Goal: Task Accomplishment & Management: Use online tool/utility

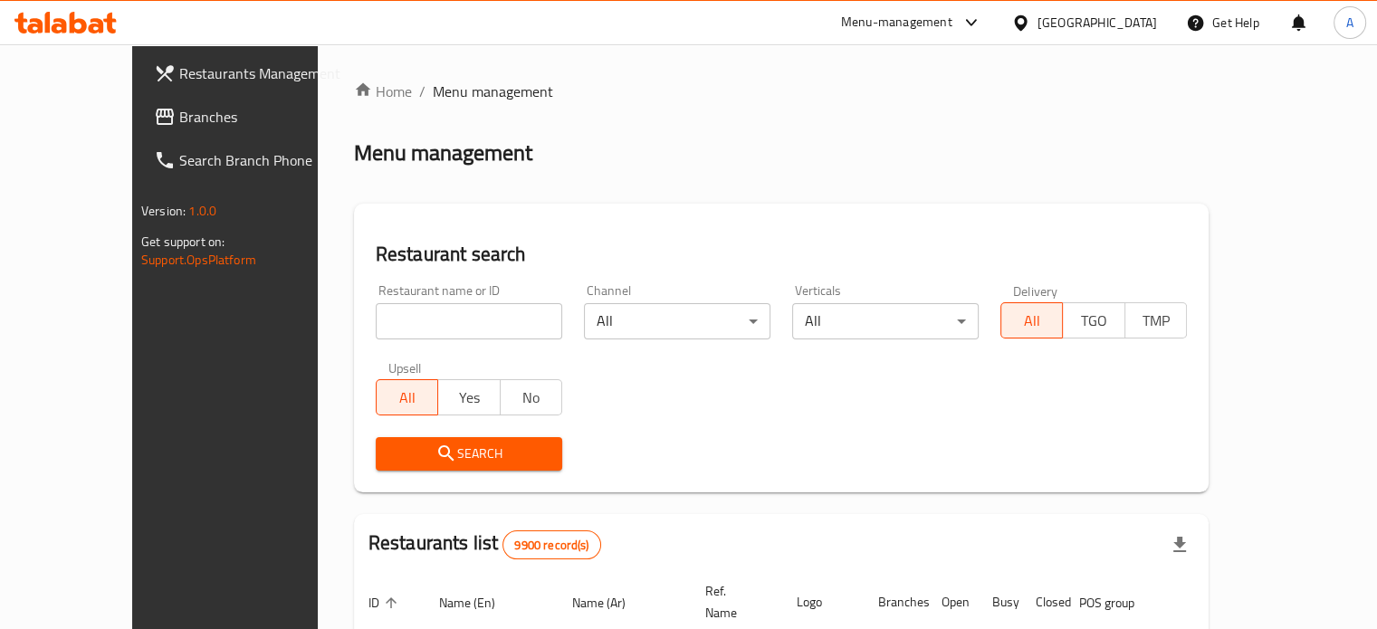
click at [406, 319] on input "search" at bounding box center [469, 321] width 187 height 36
type input "brown sugar"
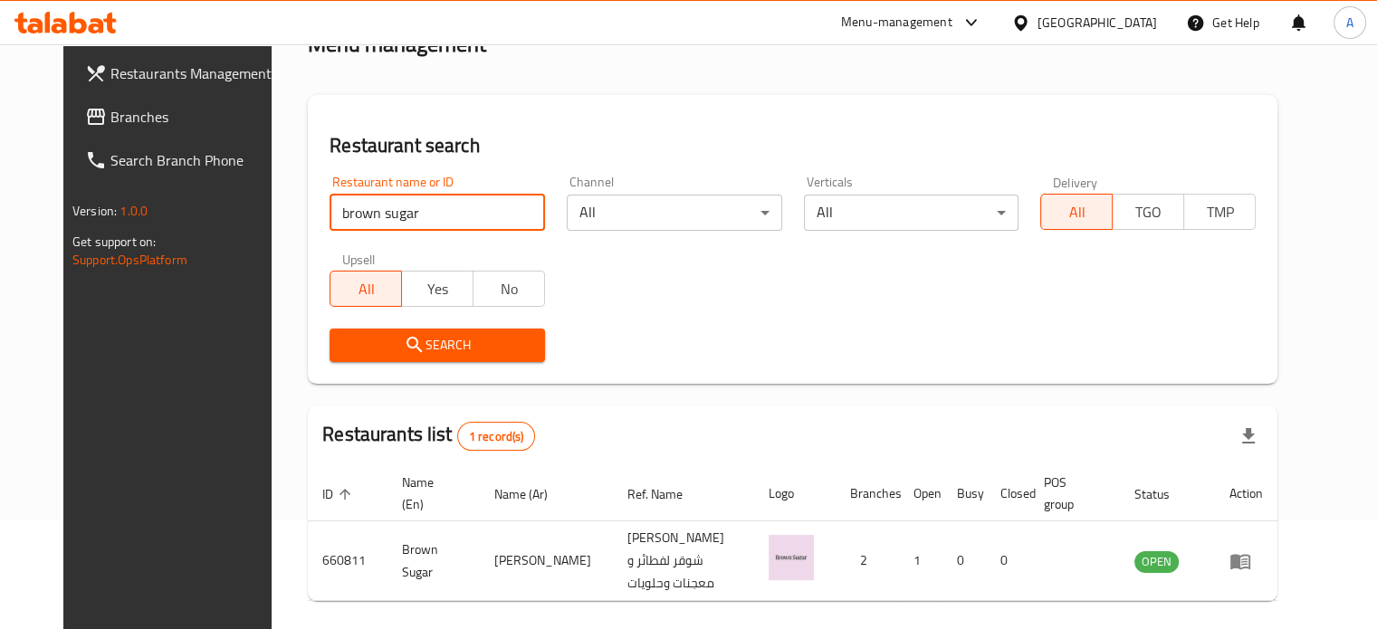
scroll to position [163, 0]
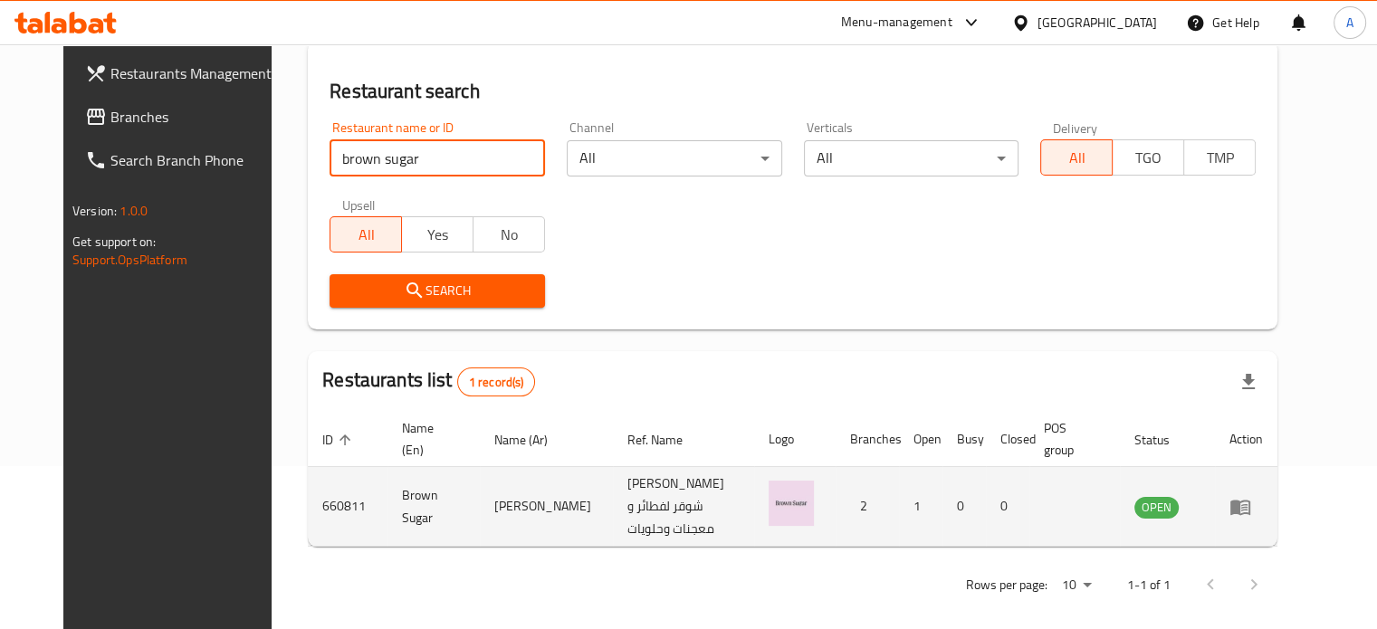
click at [1248, 504] on icon "enhanced table" at bounding box center [1244, 507] width 6 height 7
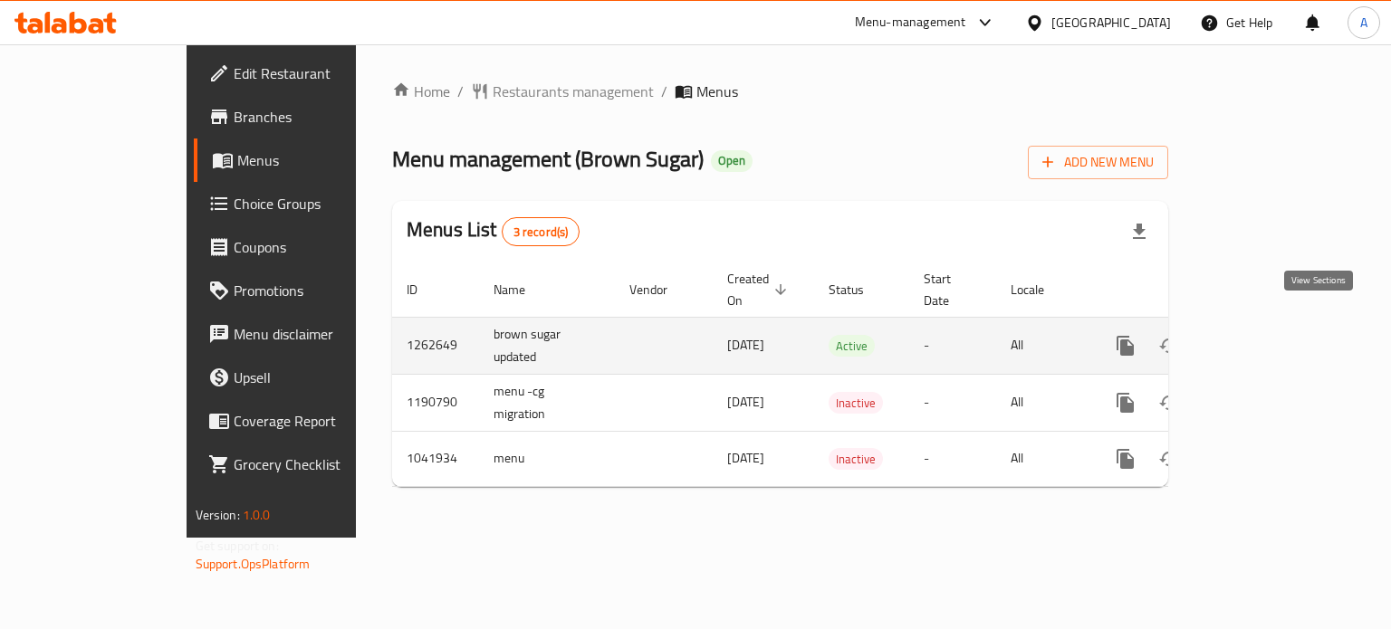
click at [1267, 335] on icon "enhanced table" at bounding box center [1256, 346] width 22 height 22
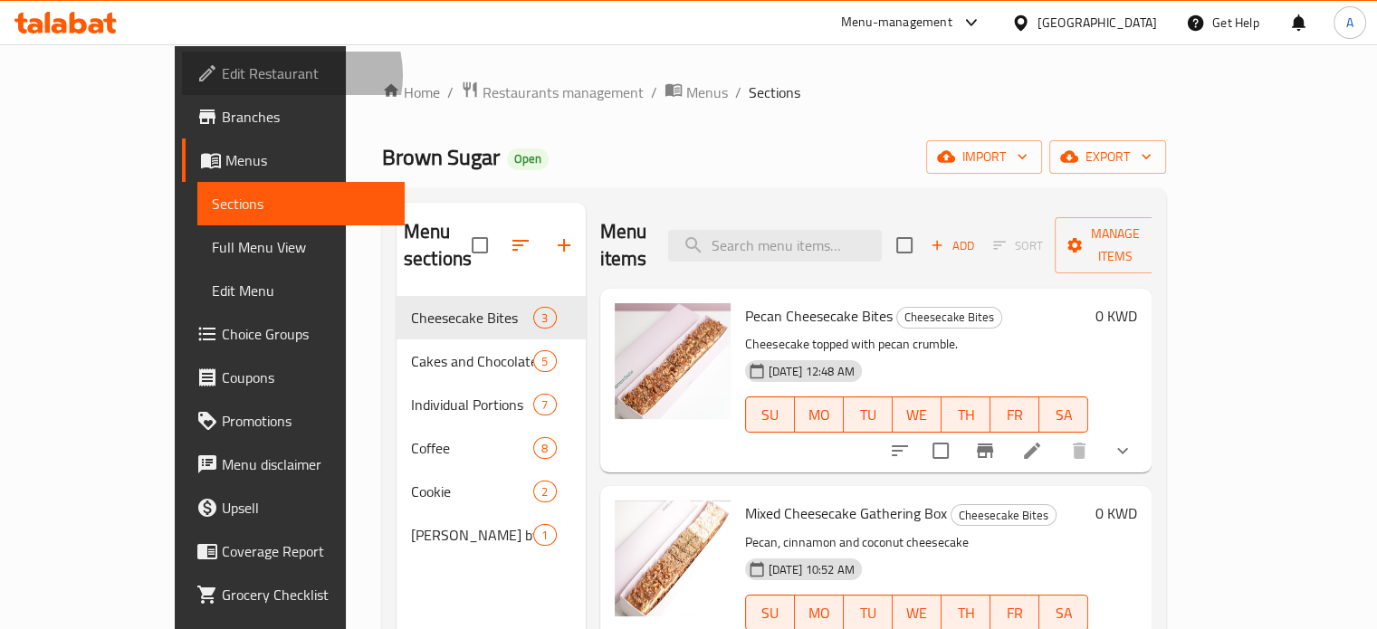
click at [222, 75] on span "Edit Restaurant" at bounding box center [306, 73] width 168 height 22
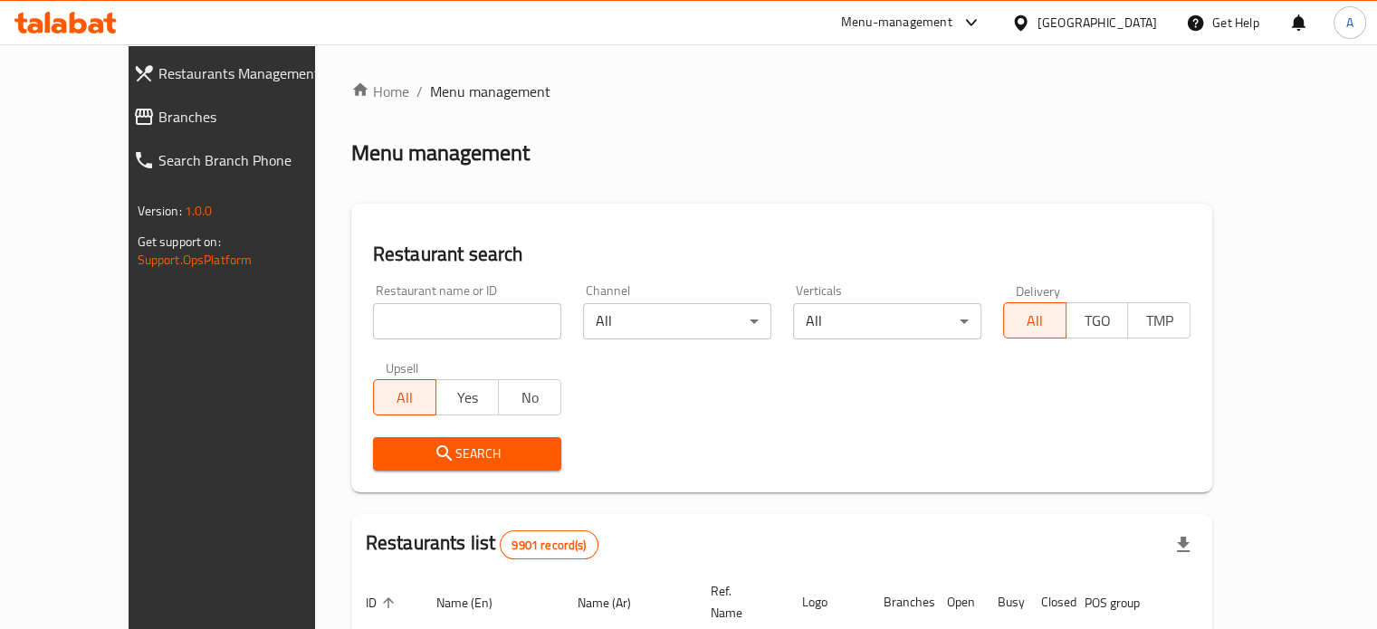
click at [432, 320] on input "search" at bounding box center [467, 321] width 188 height 36
type input "n"
type input "Napoli Napolita Plus"
click button "Search" at bounding box center [467, 453] width 188 height 33
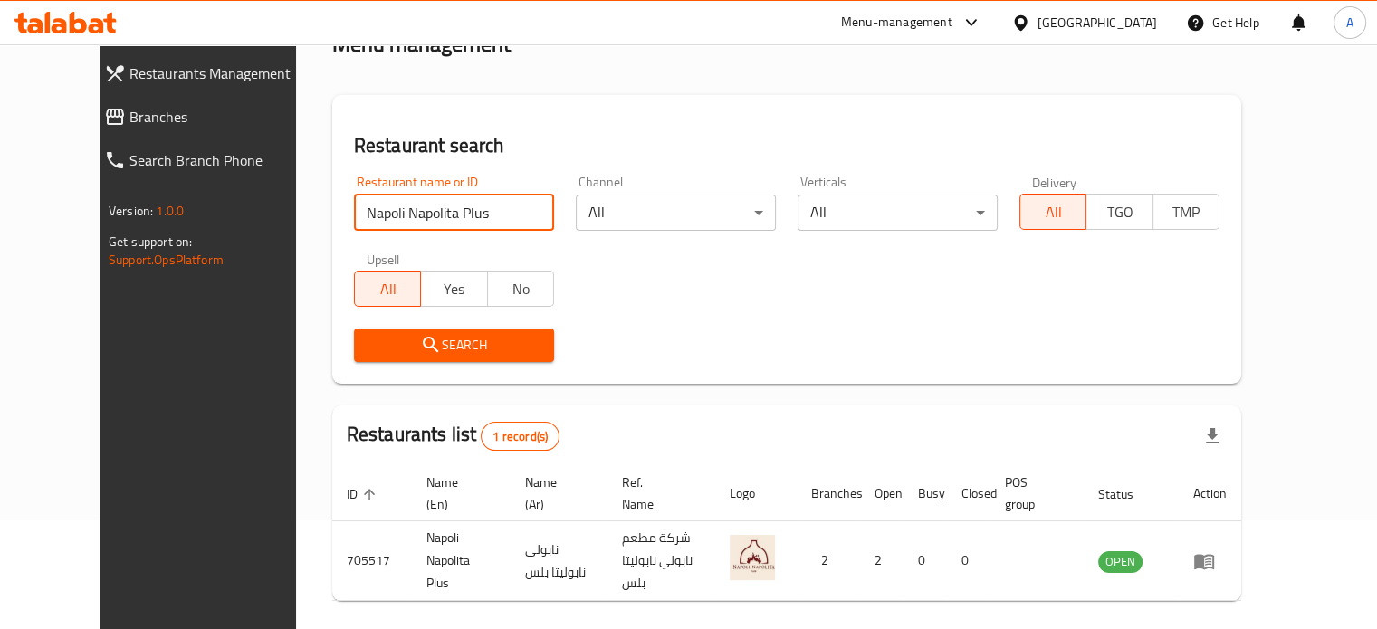
scroll to position [163, 0]
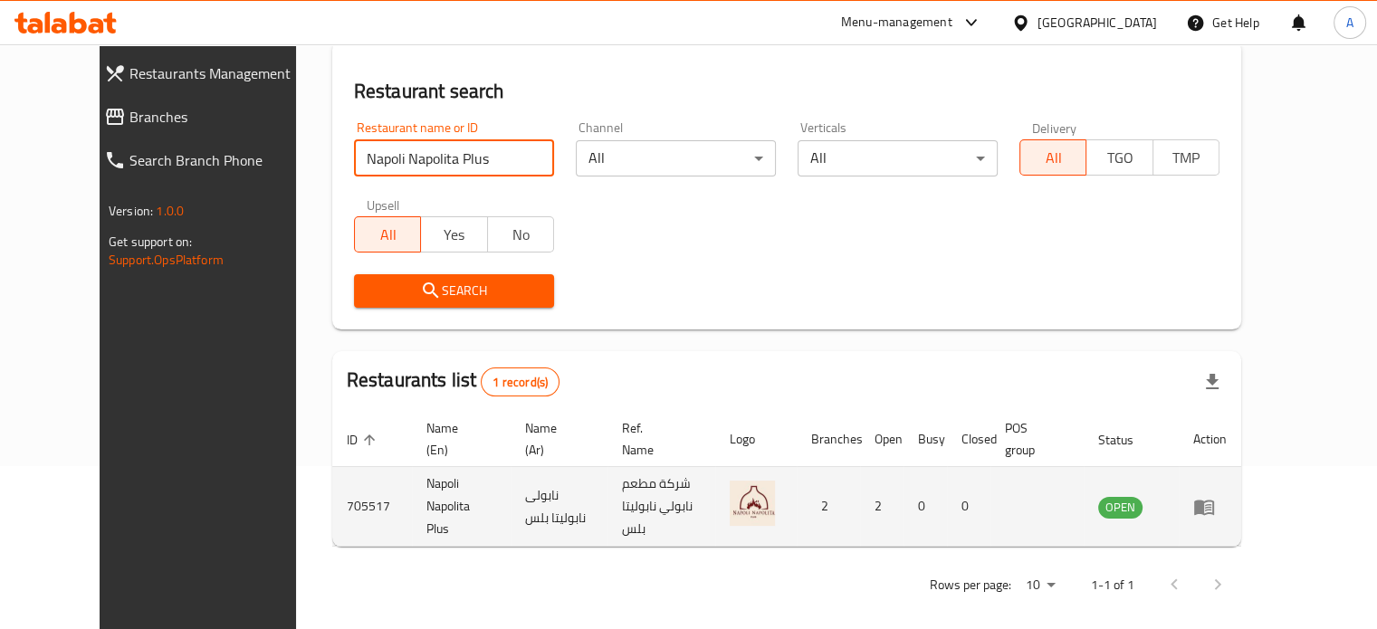
click at [412, 489] on td "Napoli Napolita Plus" at bounding box center [461, 507] width 99 height 80
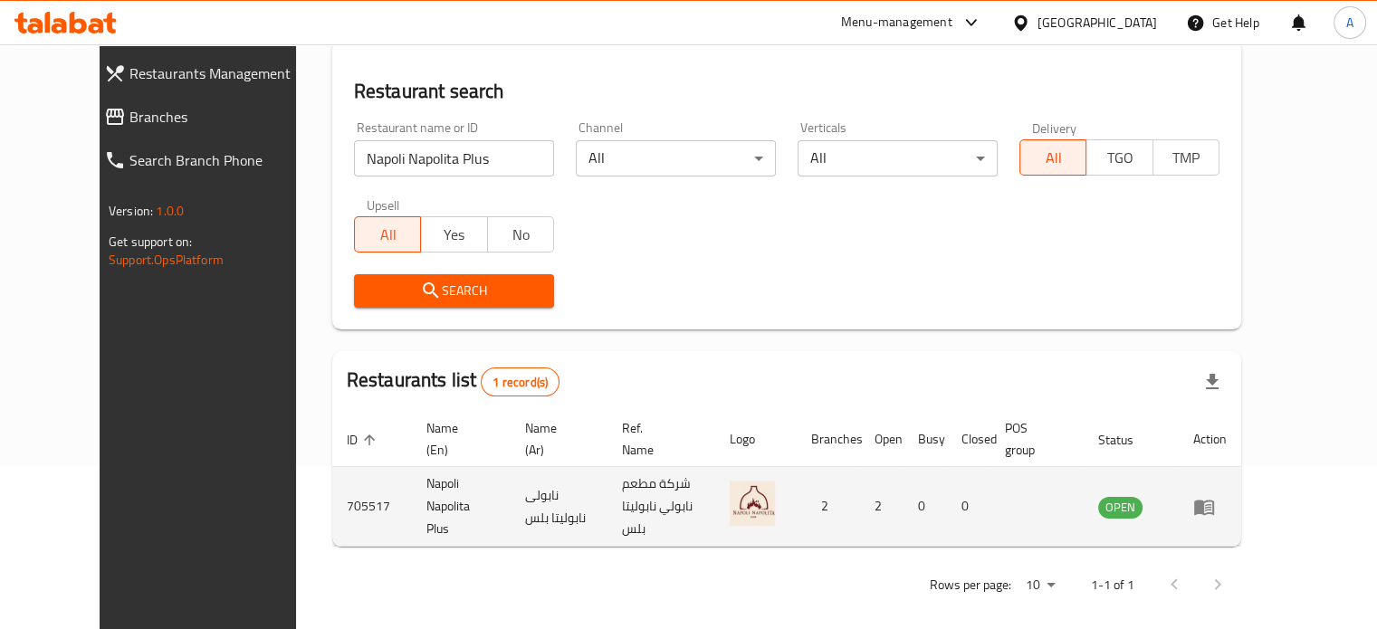
click at [412, 489] on td "Napoli Napolita Plus" at bounding box center [461, 507] width 99 height 80
copy td "Napoli Napolita Plus"
click at [332, 506] on td "705517" at bounding box center [372, 507] width 80 height 80
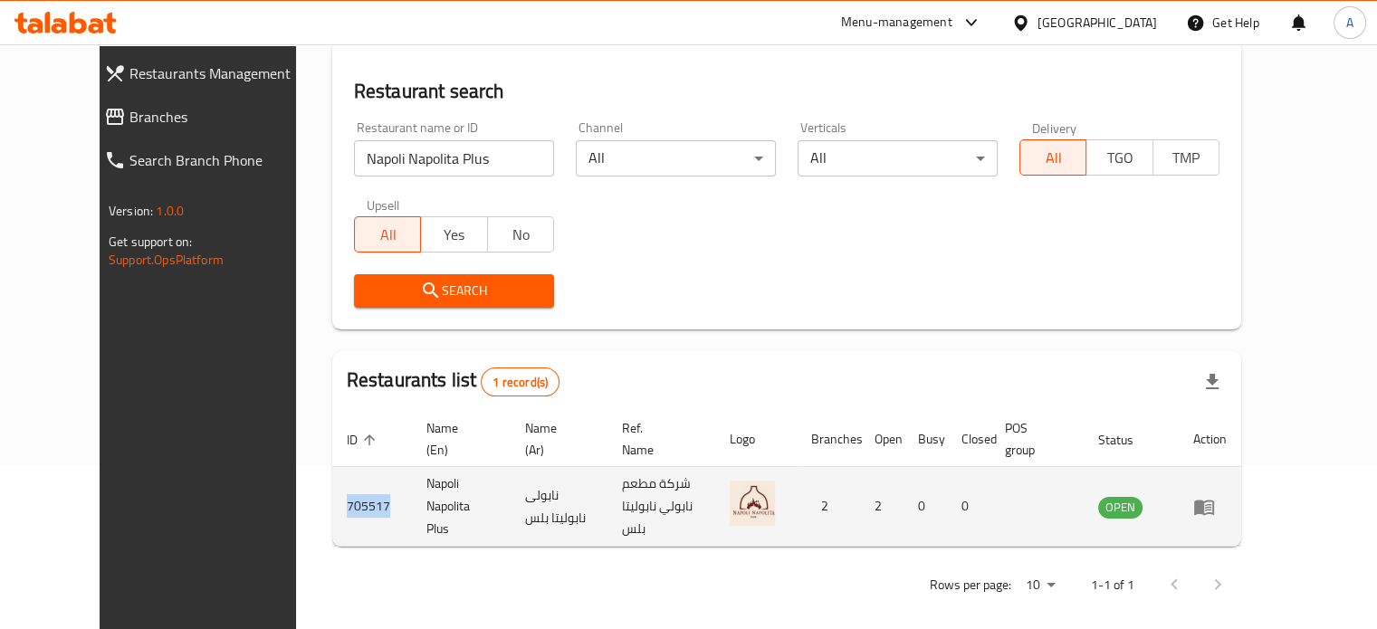
copy td "705517"
click at [1215, 502] on icon "enhanced table" at bounding box center [1204, 507] width 22 height 22
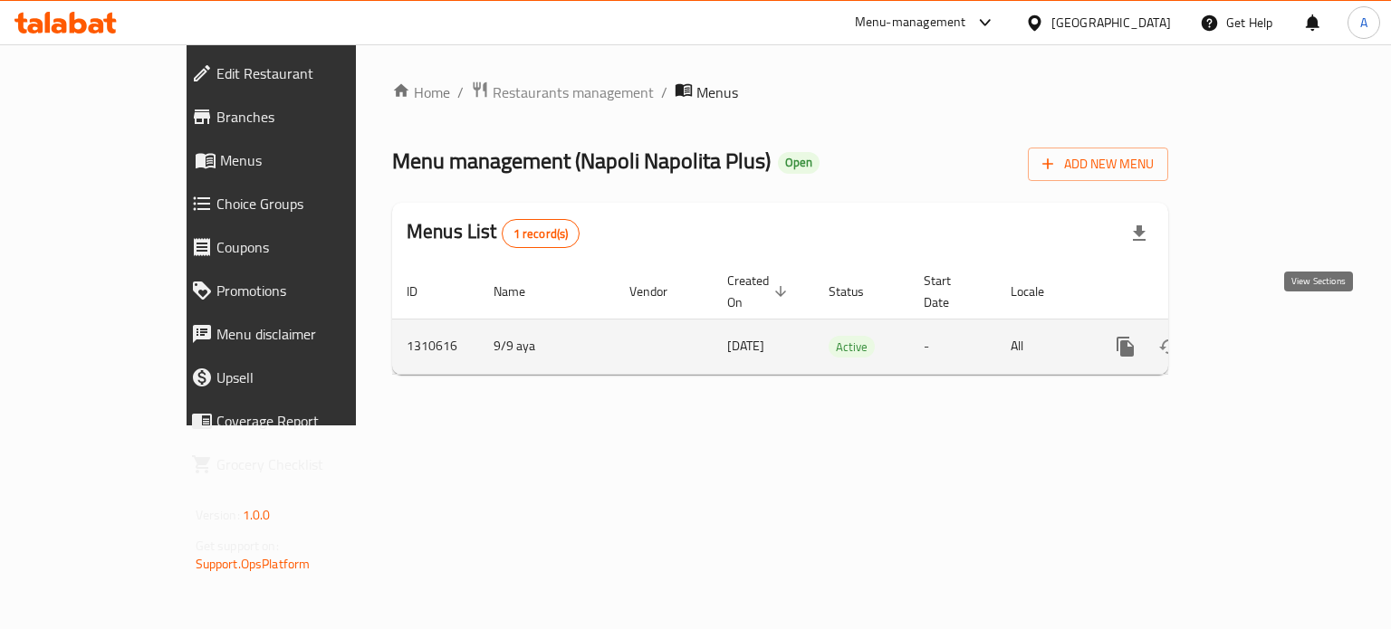
click at [1264, 339] on icon "enhanced table" at bounding box center [1256, 347] width 16 height 16
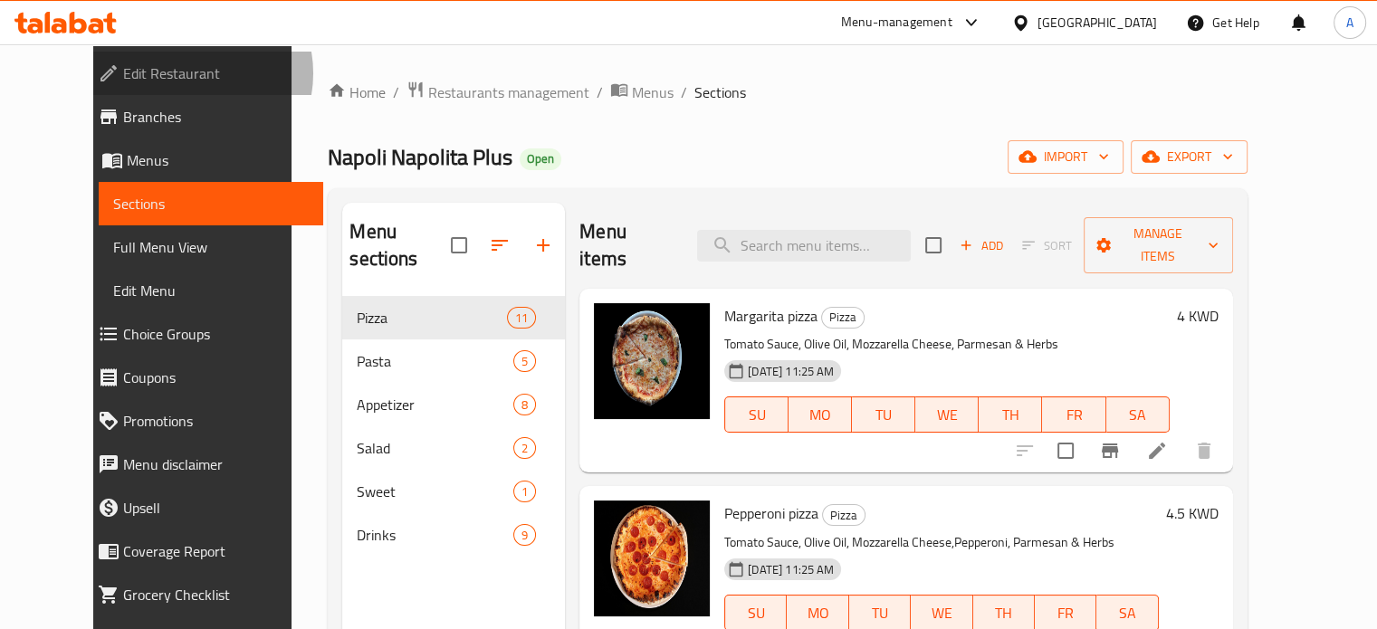
click at [123, 73] on span "Edit Restaurant" at bounding box center [216, 73] width 186 height 22
